Goal: Transaction & Acquisition: Purchase product/service

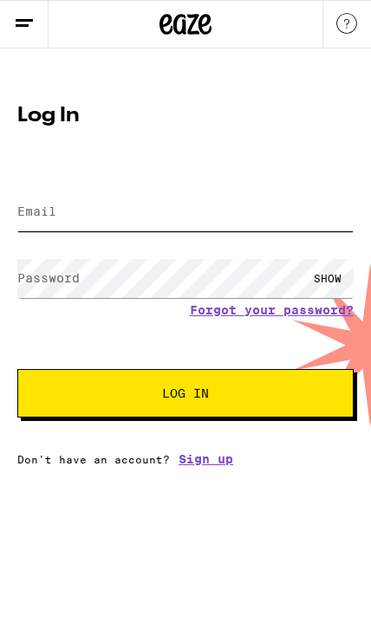
click at [151, 204] on input "Email" at bounding box center [185, 211] width 336 height 39
type input "ladyvtaures@hotmail.com"
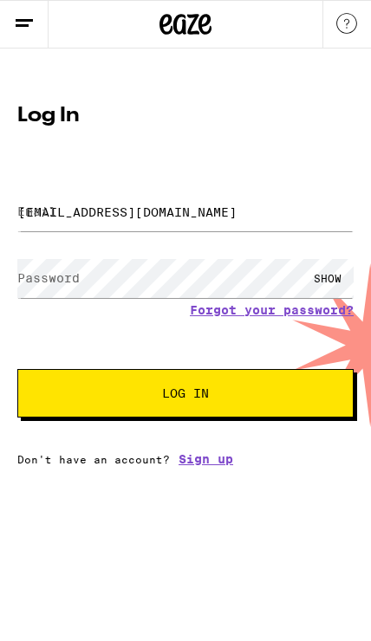
click at [185, 396] on button "Log In" at bounding box center [185, 393] width 336 height 48
click at [268, 399] on span "Log In" at bounding box center [185, 393] width 196 height 12
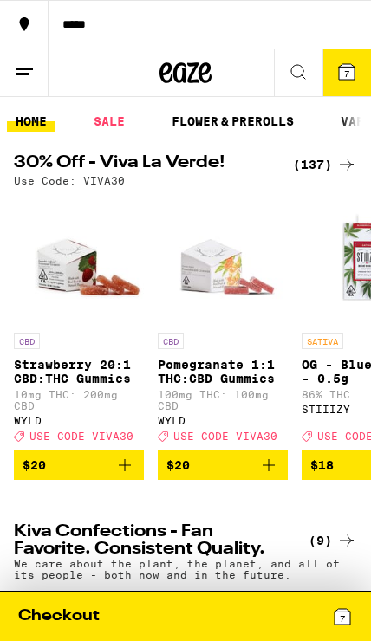
click at [294, 70] on icon at bounding box center [297, 71] width 21 height 21
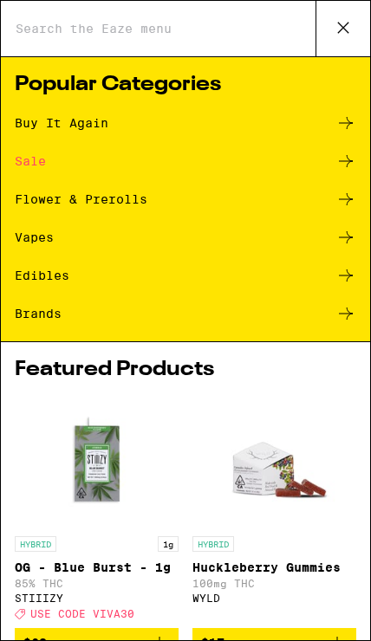
click at [122, 121] on div "Buy It Again" at bounding box center [185, 123] width 341 height 21
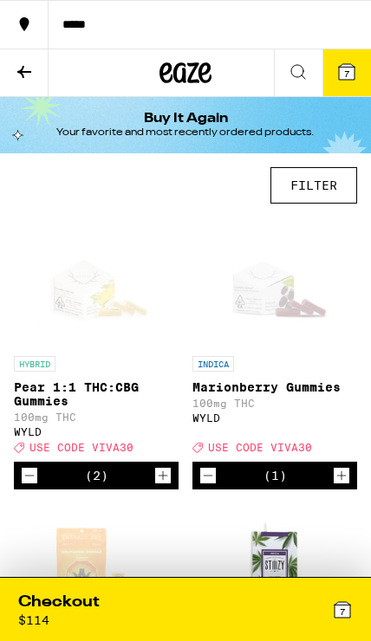
click at [171, 602] on div "Checkout $ 114" at bounding box center [101, 608] width 167 height 35
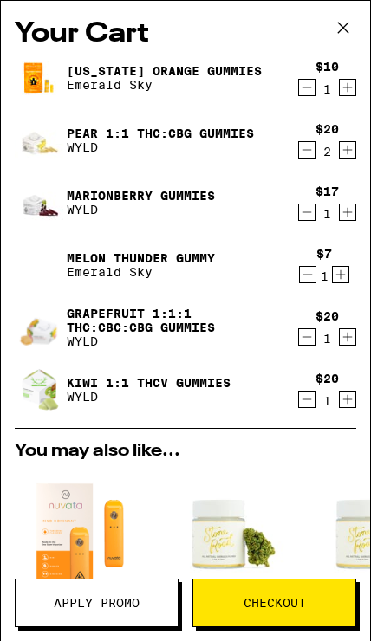
click at [283, 601] on span "Checkout" at bounding box center [274, 602] width 62 height 12
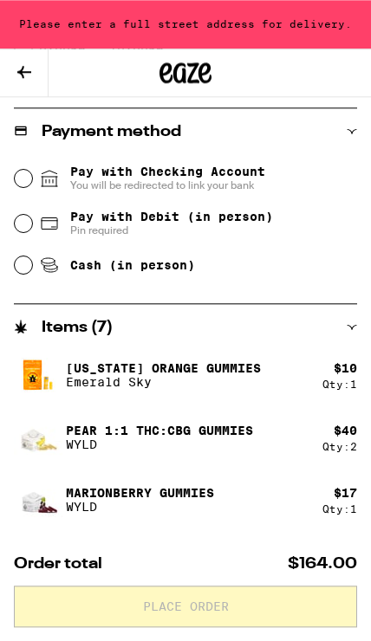
scroll to position [627, 0]
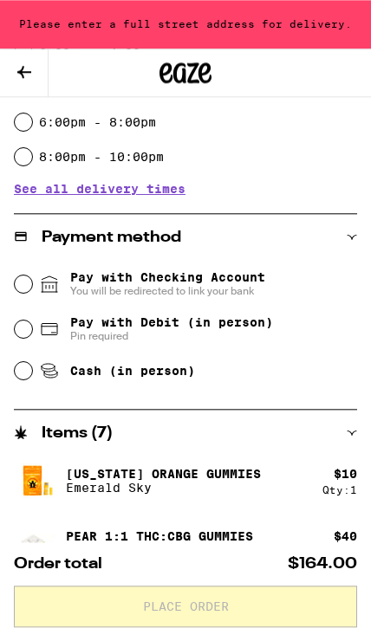
click at [29, 375] on input "Cash (in person)" at bounding box center [23, 370] width 17 height 17
radio input "true"
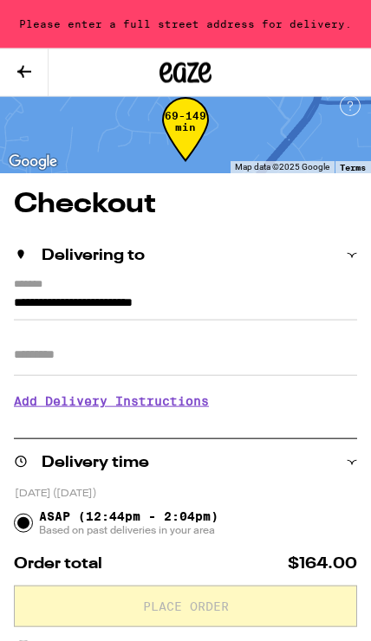
scroll to position [7, 0]
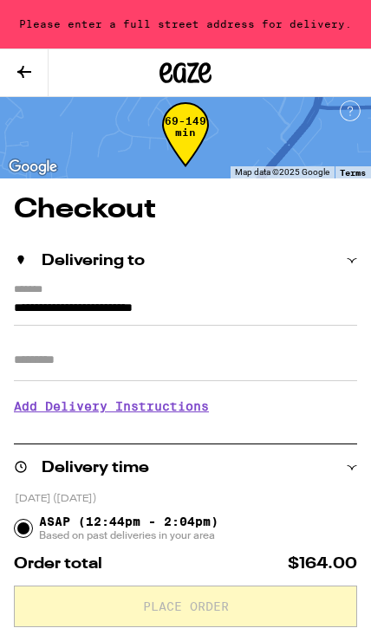
click at [22, 68] on icon at bounding box center [24, 72] width 14 height 12
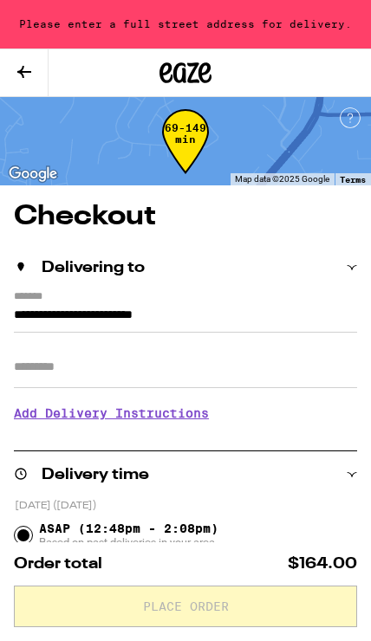
click at [248, 305] on input "**********" at bounding box center [185, 319] width 343 height 28
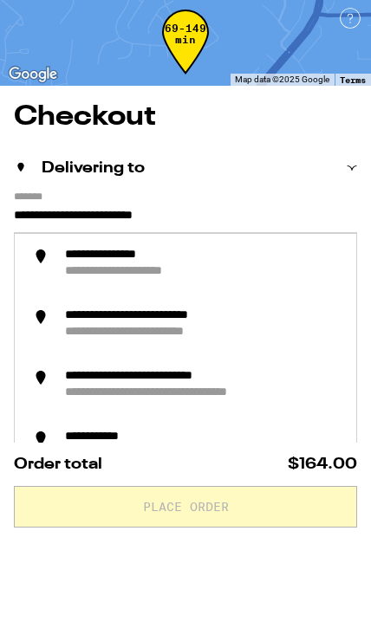
click at [255, 305] on input "**********" at bounding box center [185, 319] width 343 height 28
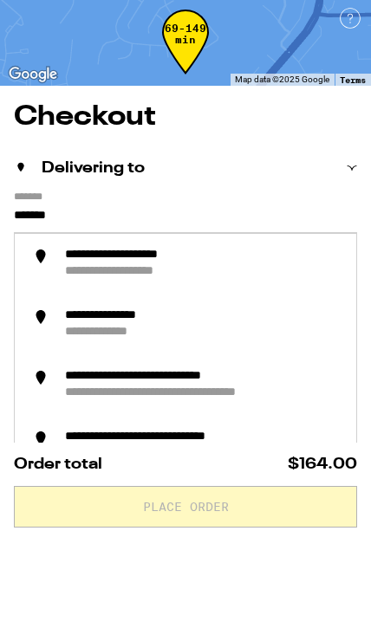
type input "******"
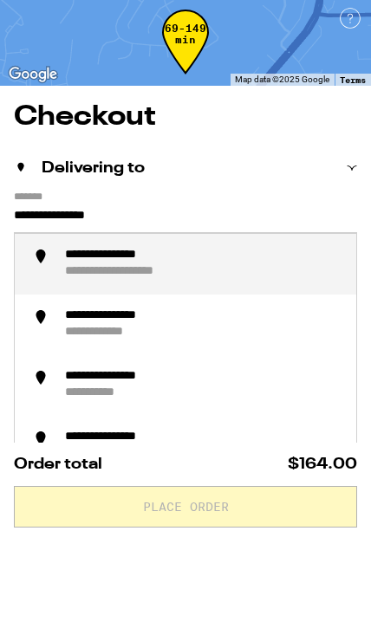
click at [186, 347] on div "**********" at bounding box center [128, 355] width 126 height 16
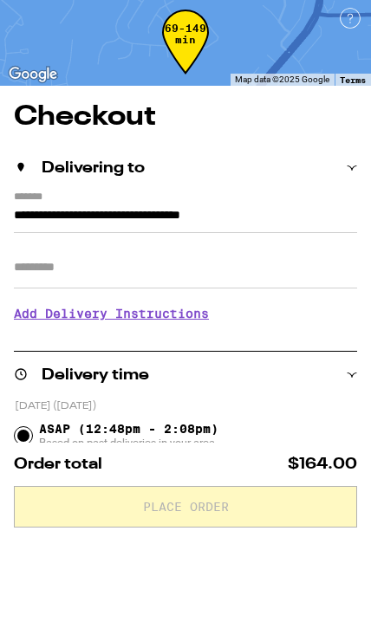
type input "**********"
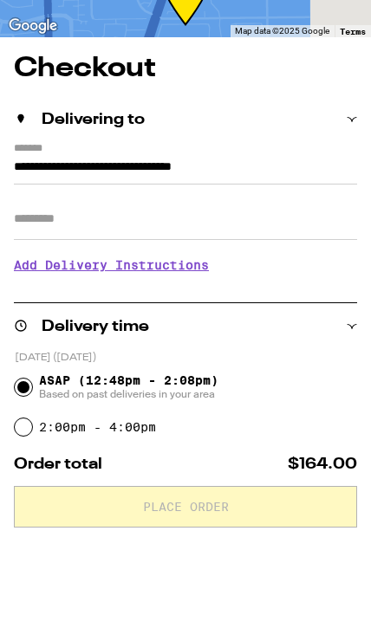
scroll to position [100, 0]
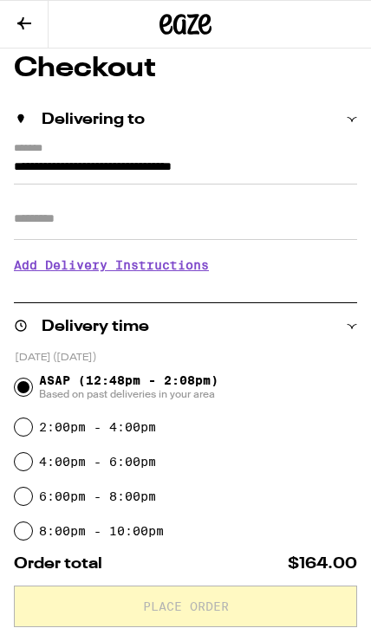
click at [152, 216] on input "Apt/Suite" at bounding box center [185, 219] width 343 height 42
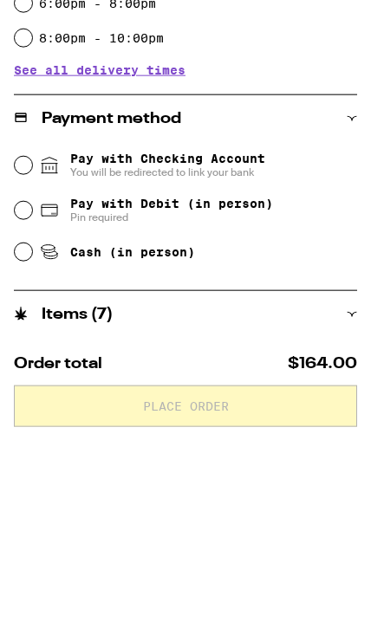
scroll to position [407, 0]
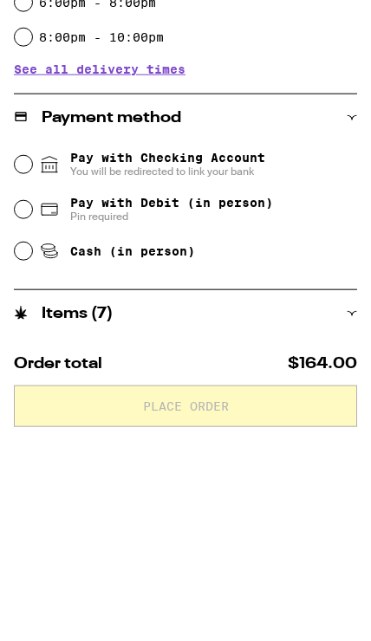
type input "*"
click at [30, 442] on input "Cash (in person)" at bounding box center [23, 450] width 17 height 17
radio input "true"
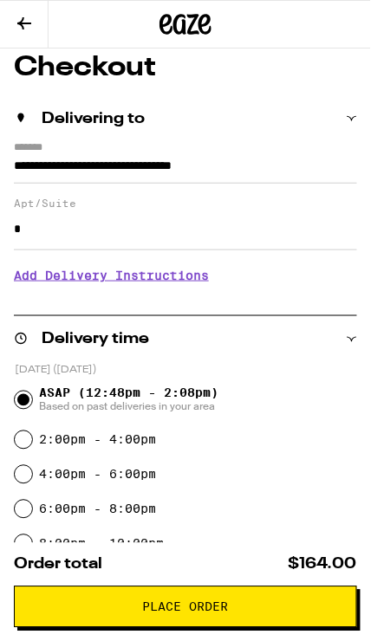
scroll to position [0, 0]
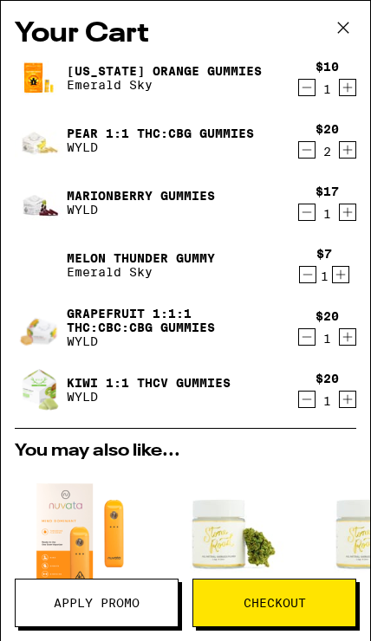
click at [102, 600] on span "Apply Promo" at bounding box center [97, 602] width 86 height 12
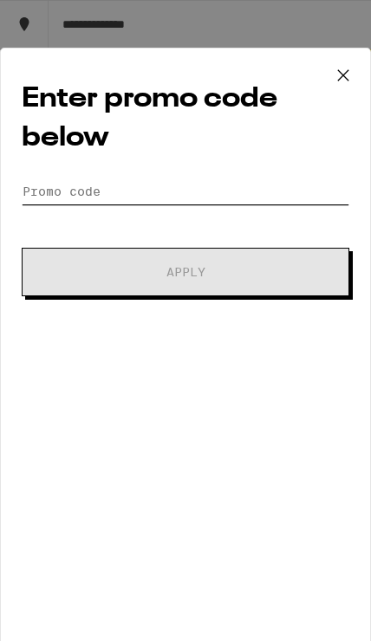
click at [118, 197] on input "Promo Code" at bounding box center [185, 191] width 327 height 26
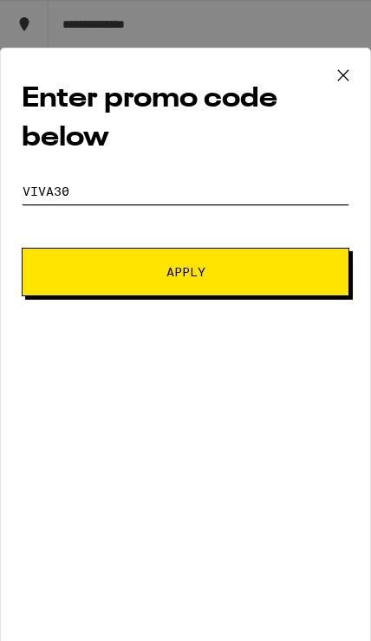
type input "Viva30"
click at [233, 273] on span "Apply" at bounding box center [185, 272] width 208 height 12
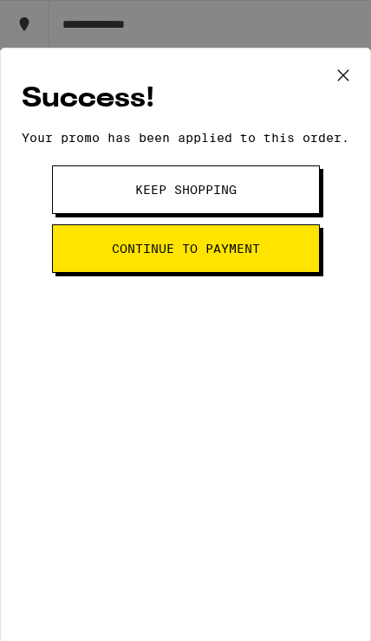
click at [239, 273] on button "Continue to payment" at bounding box center [186, 248] width 268 height 48
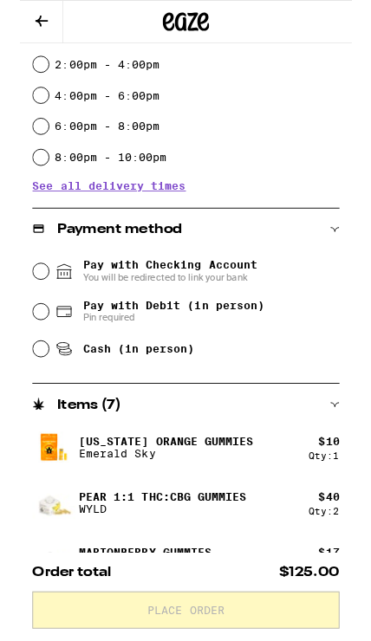
scroll to position [461, 0]
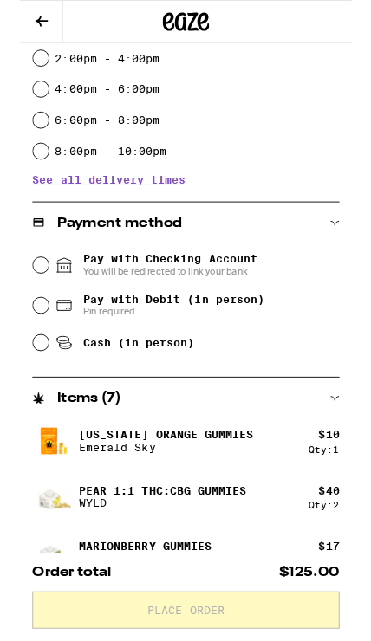
click at [19, 384] on input "Cash (in person)" at bounding box center [23, 382] width 17 height 17
radio input "true"
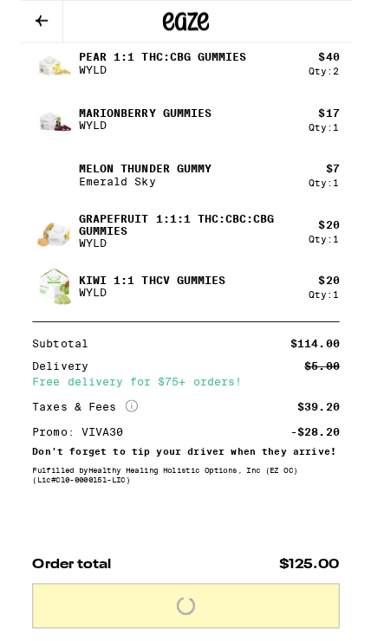
scroll to position [966, 0]
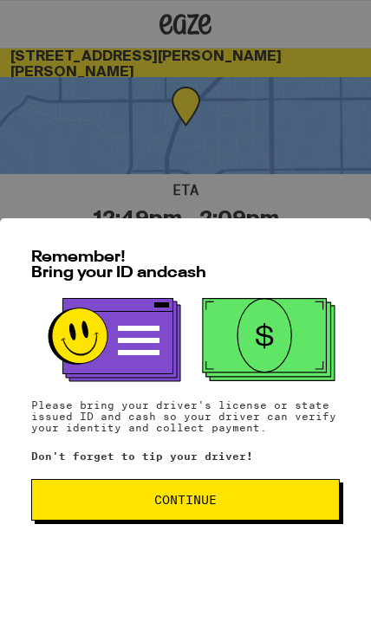
click at [230, 520] on button "Continue" at bounding box center [185, 500] width 308 height 42
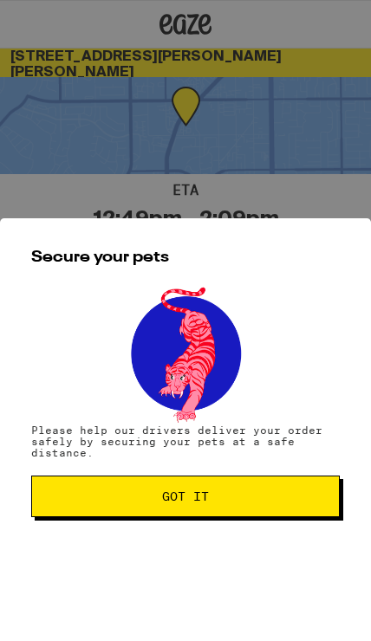
click at [255, 502] on span "Got it" at bounding box center [185, 496] width 279 height 12
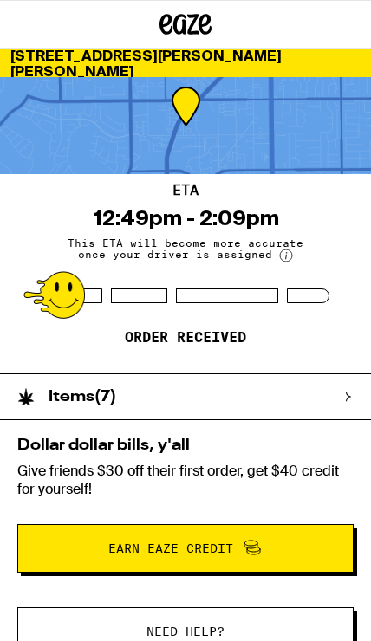
click at [283, 549] on span "Earn Eaze Credit" at bounding box center [185, 548] width 310 height 23
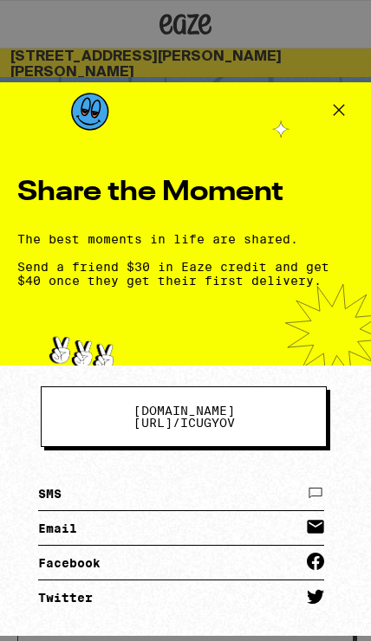
click at [336, 117] on icon at bounding box center [339, 110] width 26 height 26
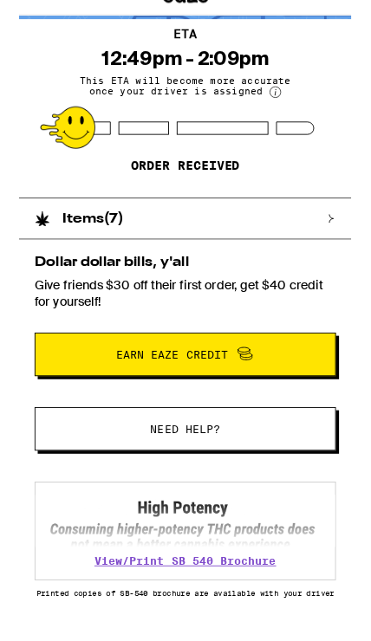
scroll to position [138, 0]
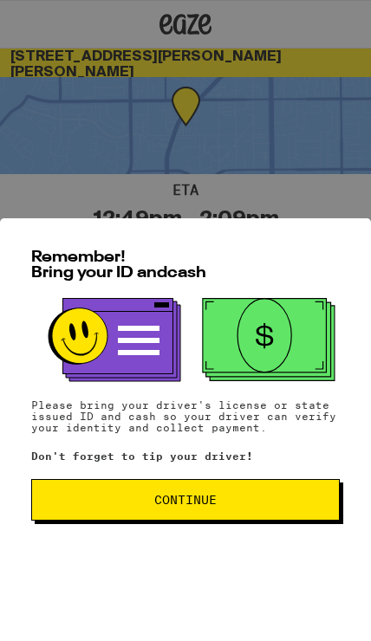
click at [242, 501] on button "Continue" at bounding box center [185, 500] width 308 height 42
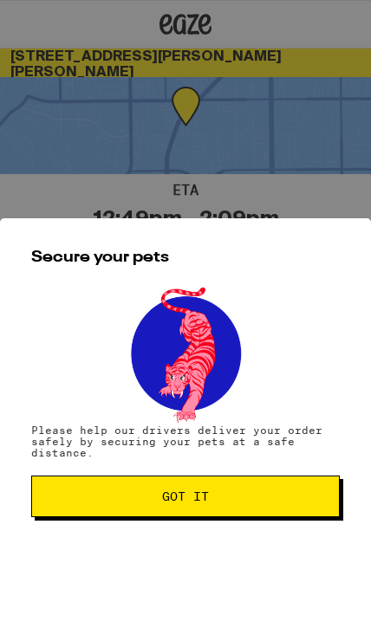
click at [273, 493] on button "Got it" at bounding box center [185, 496] width 308 height 42
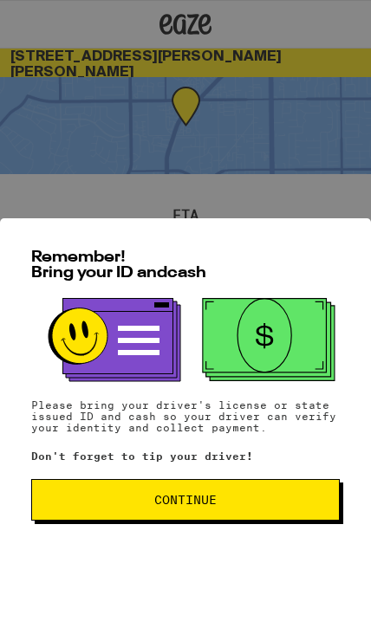
click at [255, 495] on button "Continue" at bounding box center [185, 500] width 308 height 42
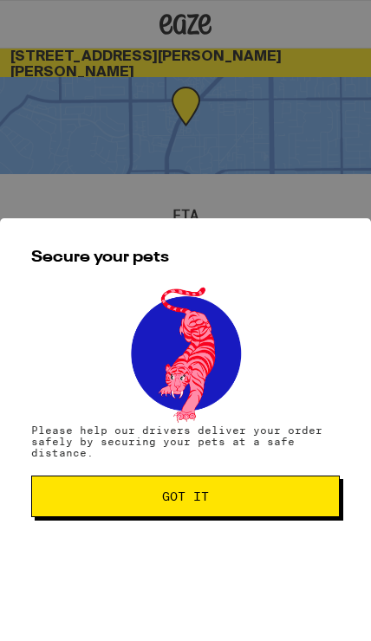
click at [269, 499] on span "Got it" at bounding box center [185, 496] width 279 height 12
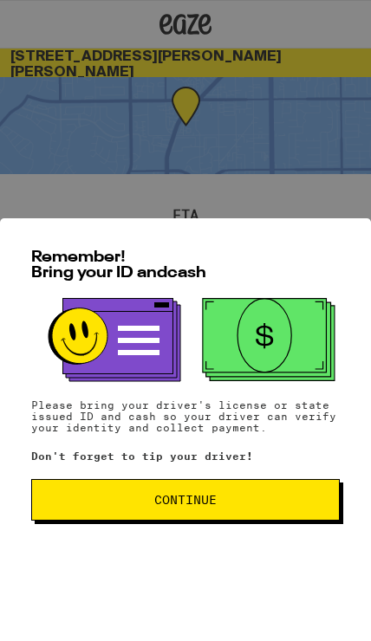
click at [256, 184] on div "Remember! Bring your ID and cash Please bring your driver's license or state is…" at bounding box center [185, 320] width 371 height 641
